Goal: Task Accomplishment & Management: Manage account settings

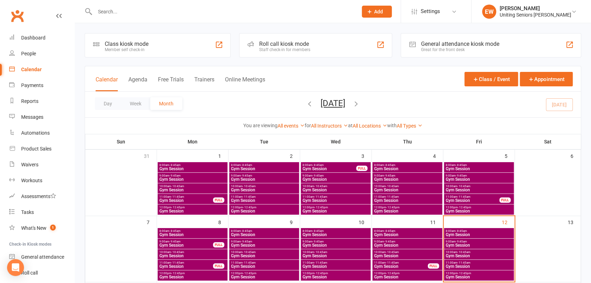
scroll to position [47, 0]
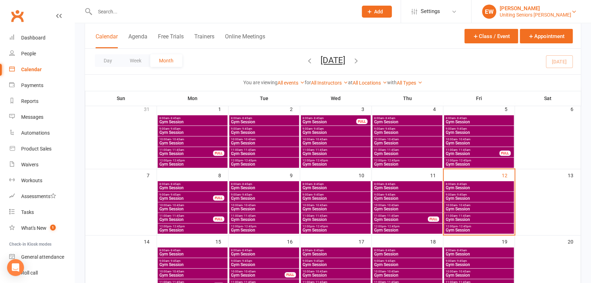
click at [541, 12] on div "Uniting Seniors Gym Amala" at bounding box center [535, 15] width 72 height 6
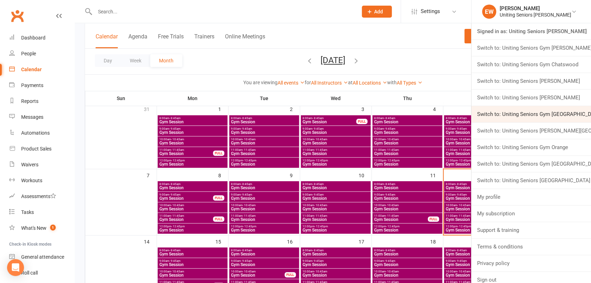
click at [560, 114] on link "Switch to: Uniting Seniors Gym Lilyfield" at bounding box center [530, 114] width 119 height 16
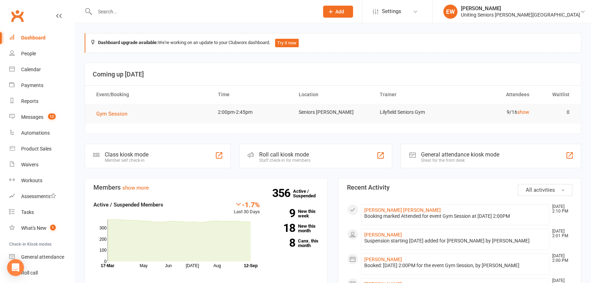
click at [133, 11] on input "text" at bounding box center [203, 12] width 221 height 10
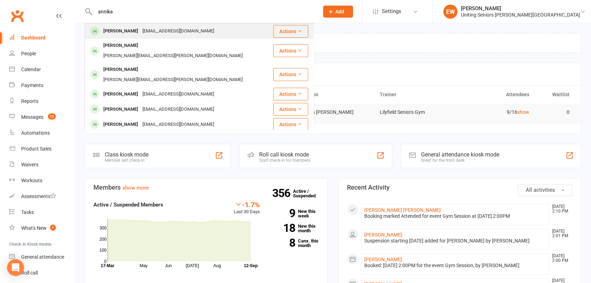
type input "annika"
click at [148, 30] on div "[EMAIL_ADDRESS][DOMAIN_NAME]" at bounding box center [178, 31] width 76 height 10
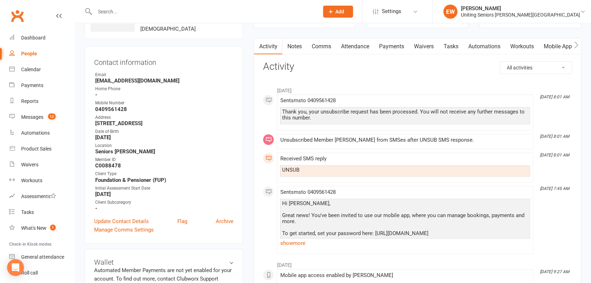
scroll to position [188, 0]
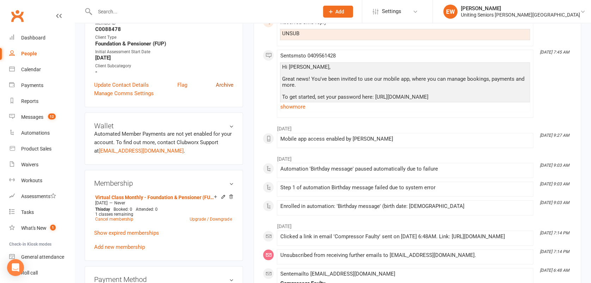
click at [229, 81] on link "Archive" at bounding box center [225, 85] width 18 height 8
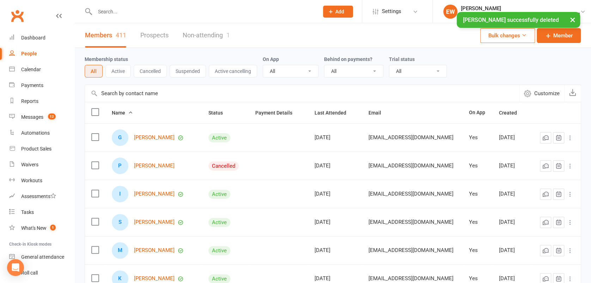
click at [572, 18] on button "×" at bounding box center [572, 19] width 13 height 15
